Goal: Find specific page/section: Find specific page/section

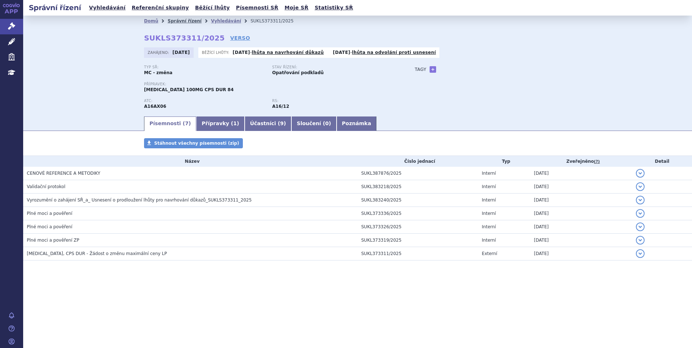
click at [181, 21] on link "Správní řízení" at bounding box center [185, 20] width 34 height 5
